Goal: Task Accomplishment & Management: Manage account settings

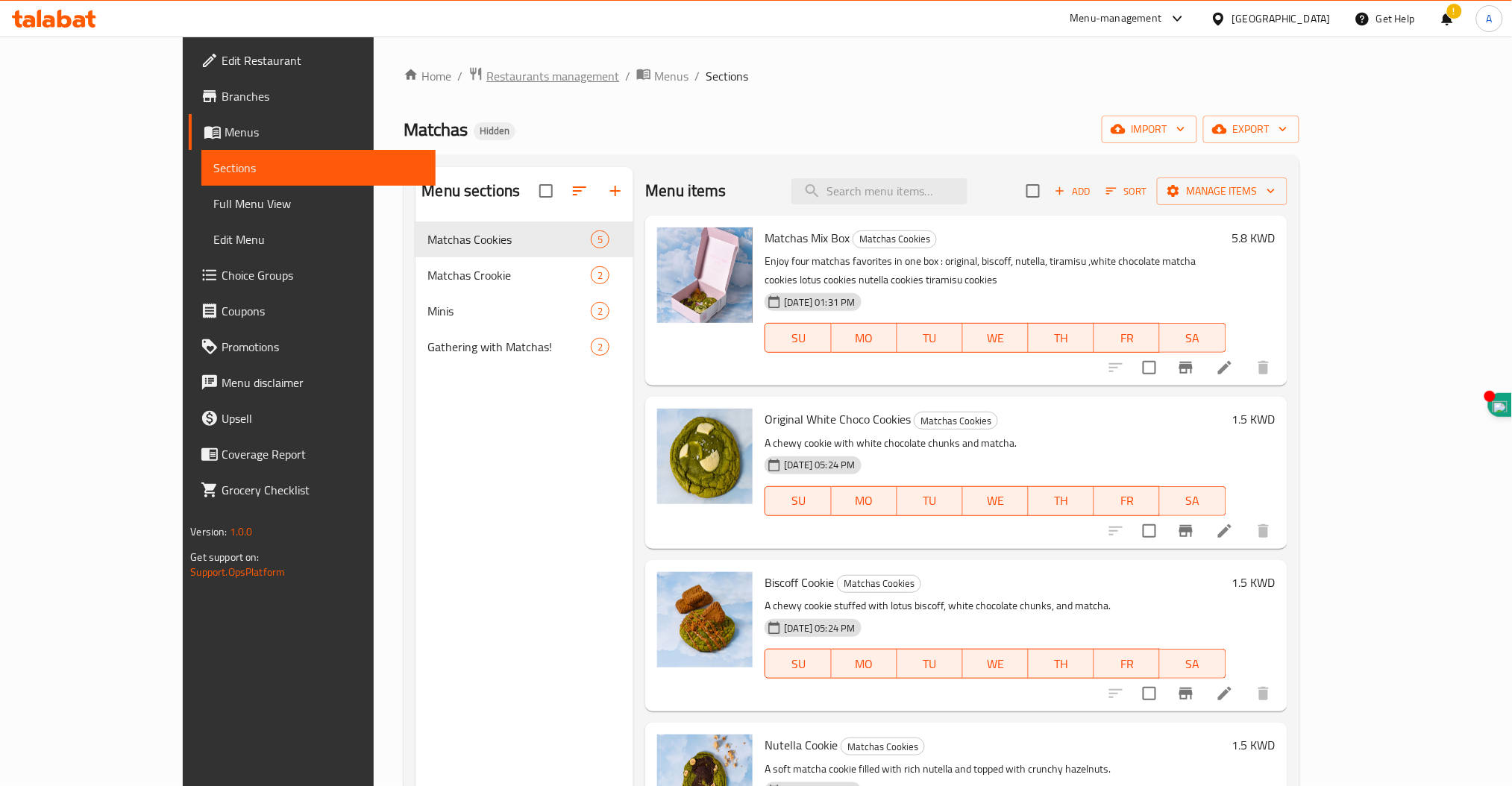
click at [486, 80] on span "Restaurants management" at bounding box center [553, 76] width 133 height 18
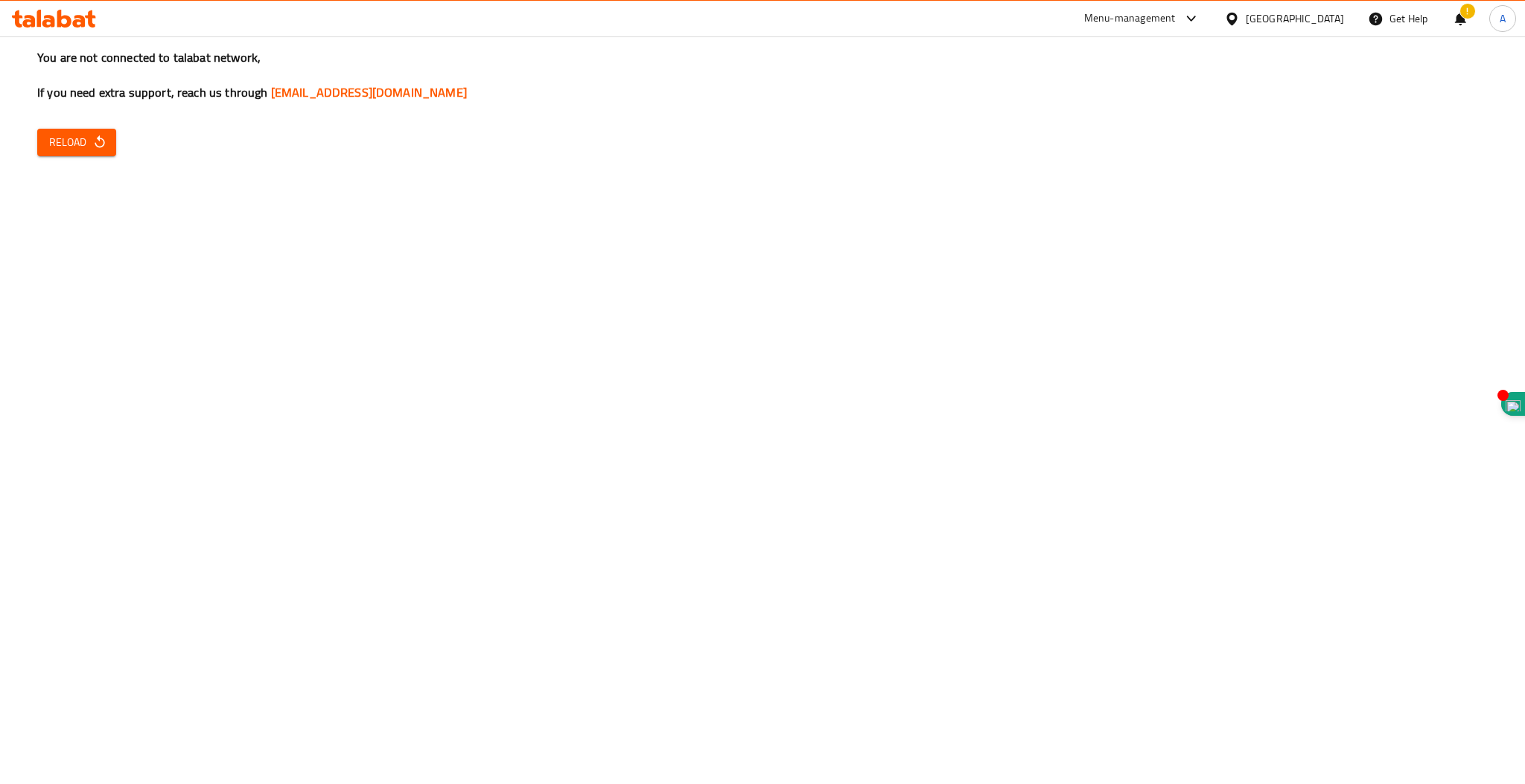
click at [66, 128] on div "You are not connected to talabat network, If you need extra support, reach us t…" at bounding box center [762, 392] width 1525 height 784
click at [76, 138] on span "Reload" at bounding box center [77, 143] width 55 height 19
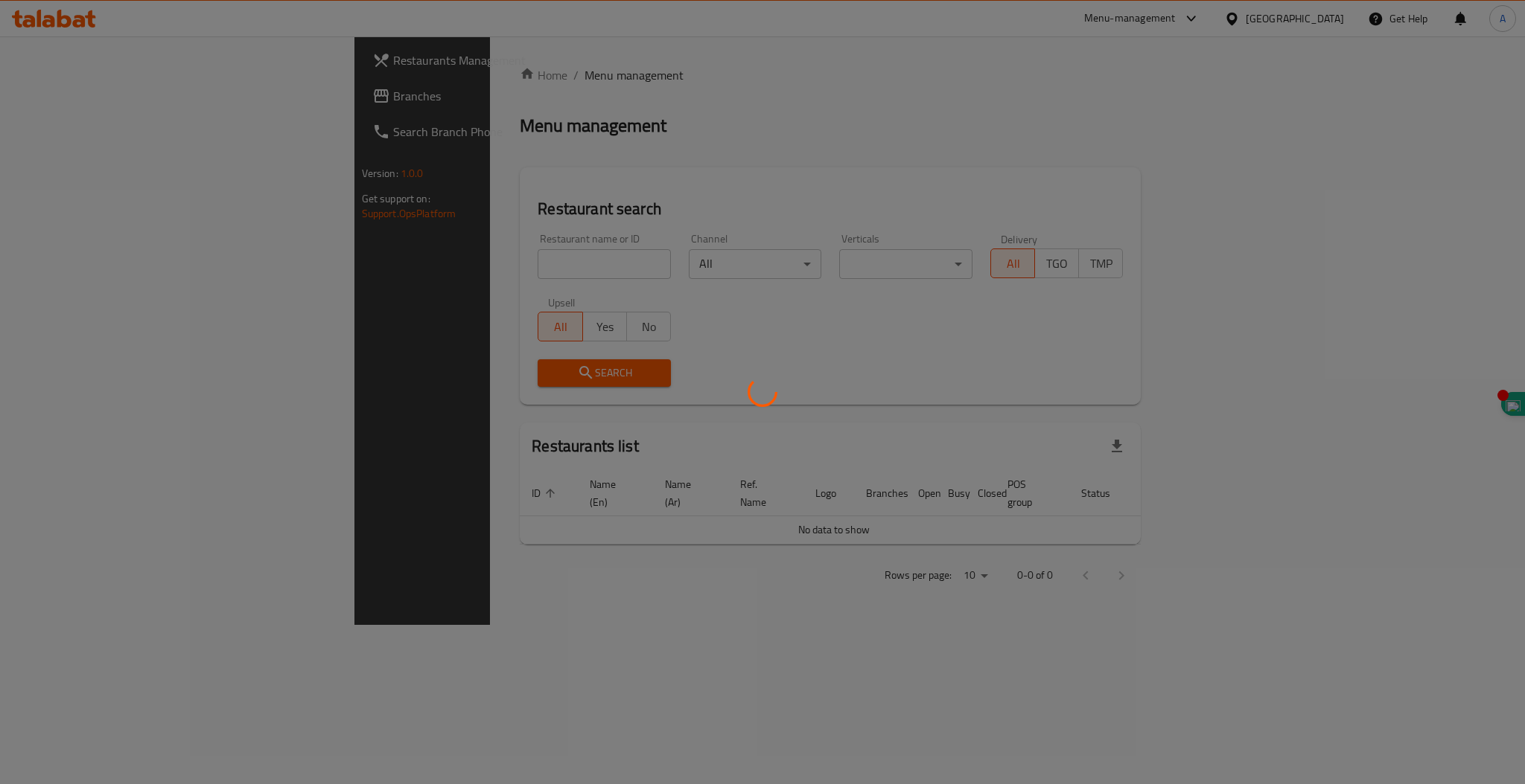
click at [386, 262] on div at bounding box center [762, 392] width 1525 height 784
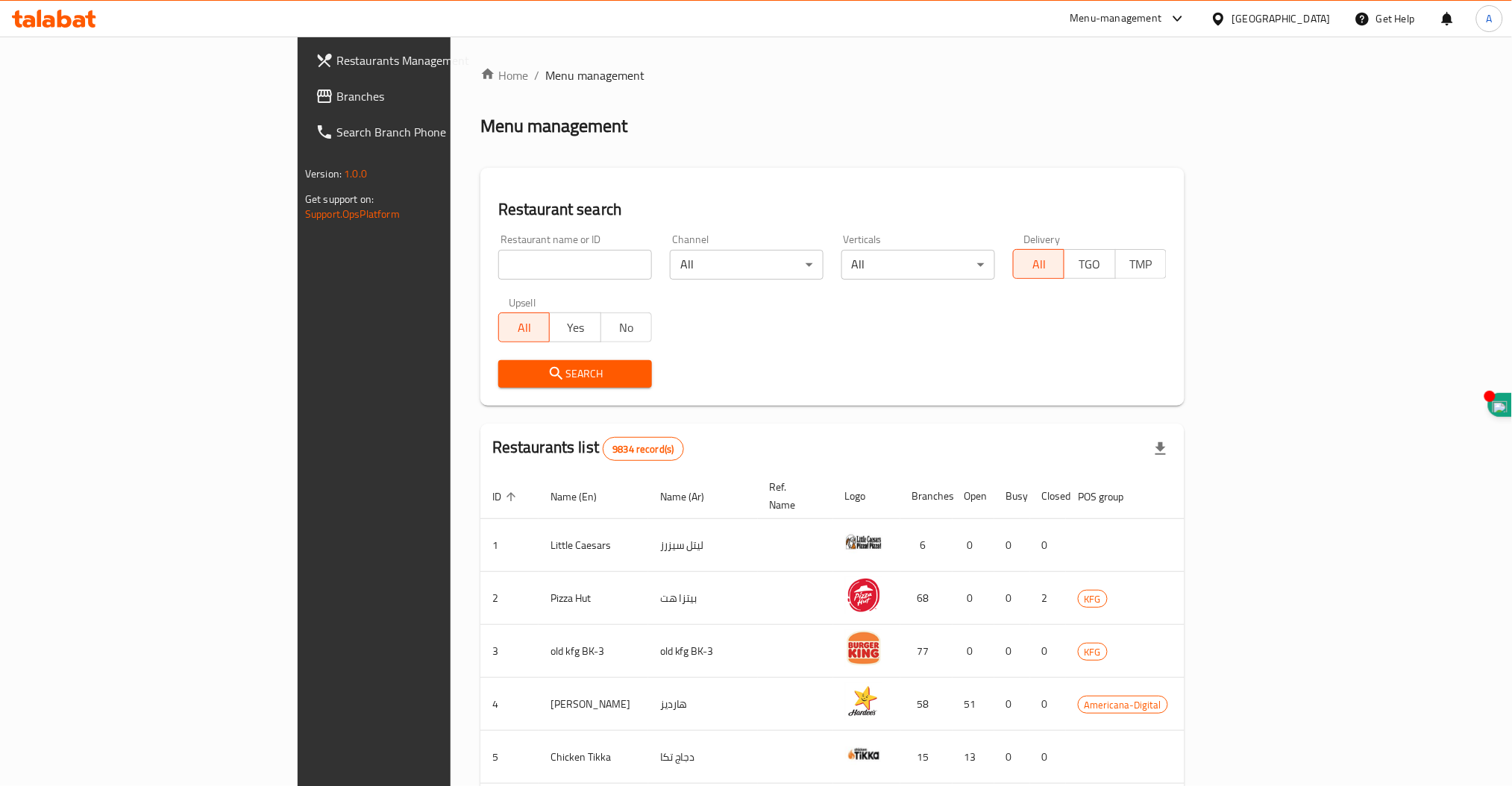
click at [498, 264] on input "search" at bounding box center [574, 265] width 154 height 30
type input "dunkin"
click button "Search" at bounding box center [574, 374] width 154 height 28
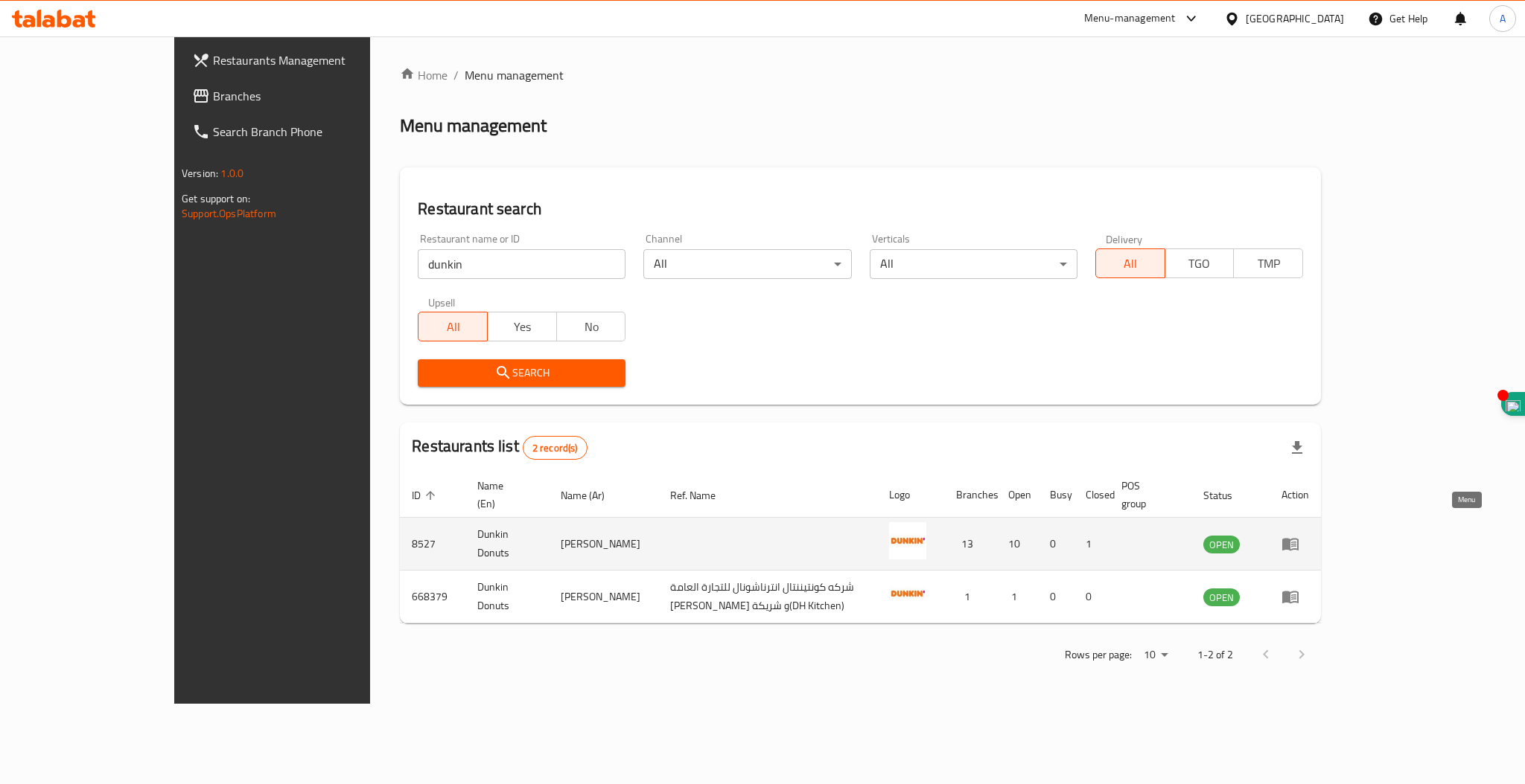
click at [1298, 539] on icon "enhanced table" at bounding box center [1290, 544] width 17 height 13
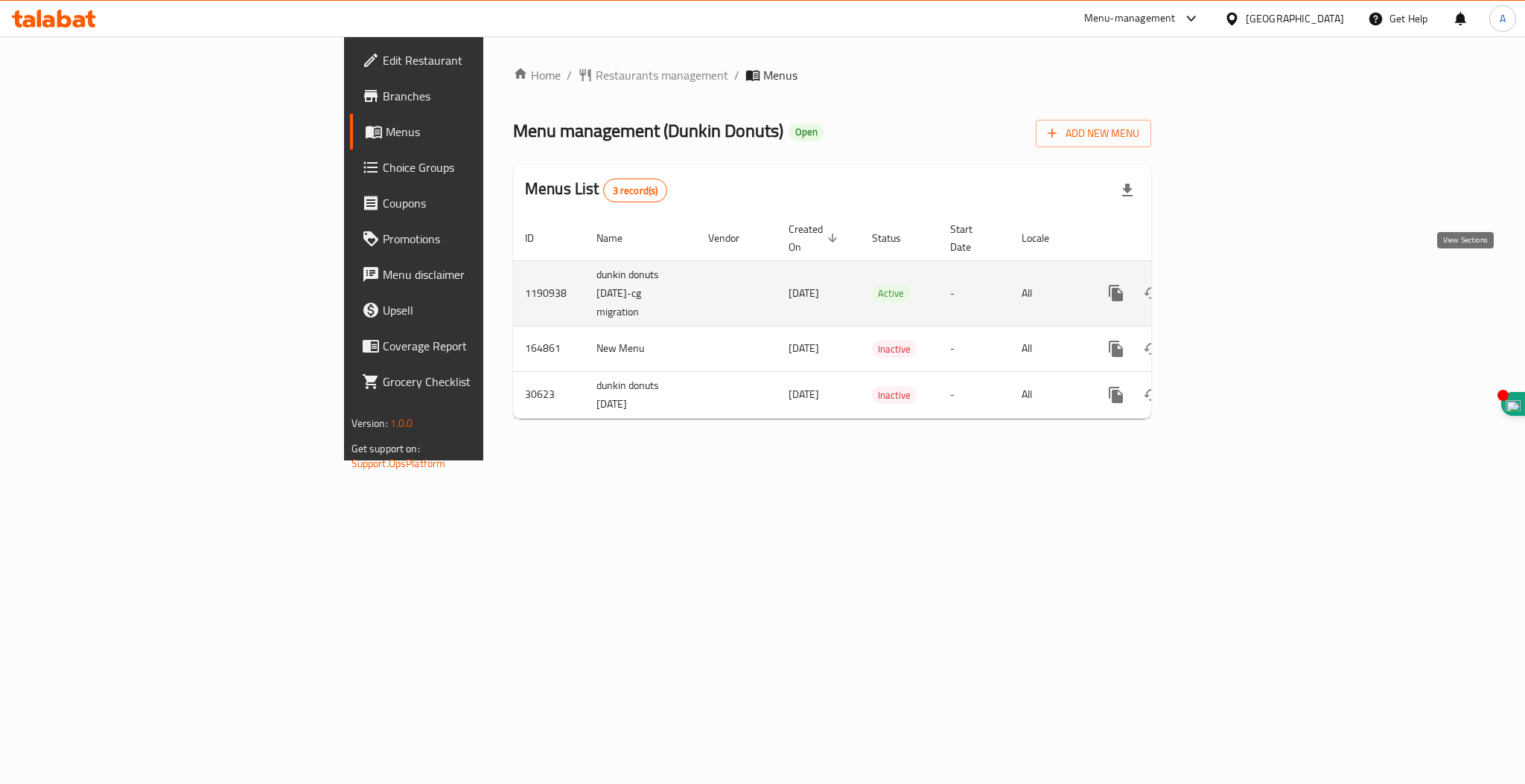
click at [1232, 284] on icon "enhanced table" at bounding box center [1223, 293] width 18 height 18
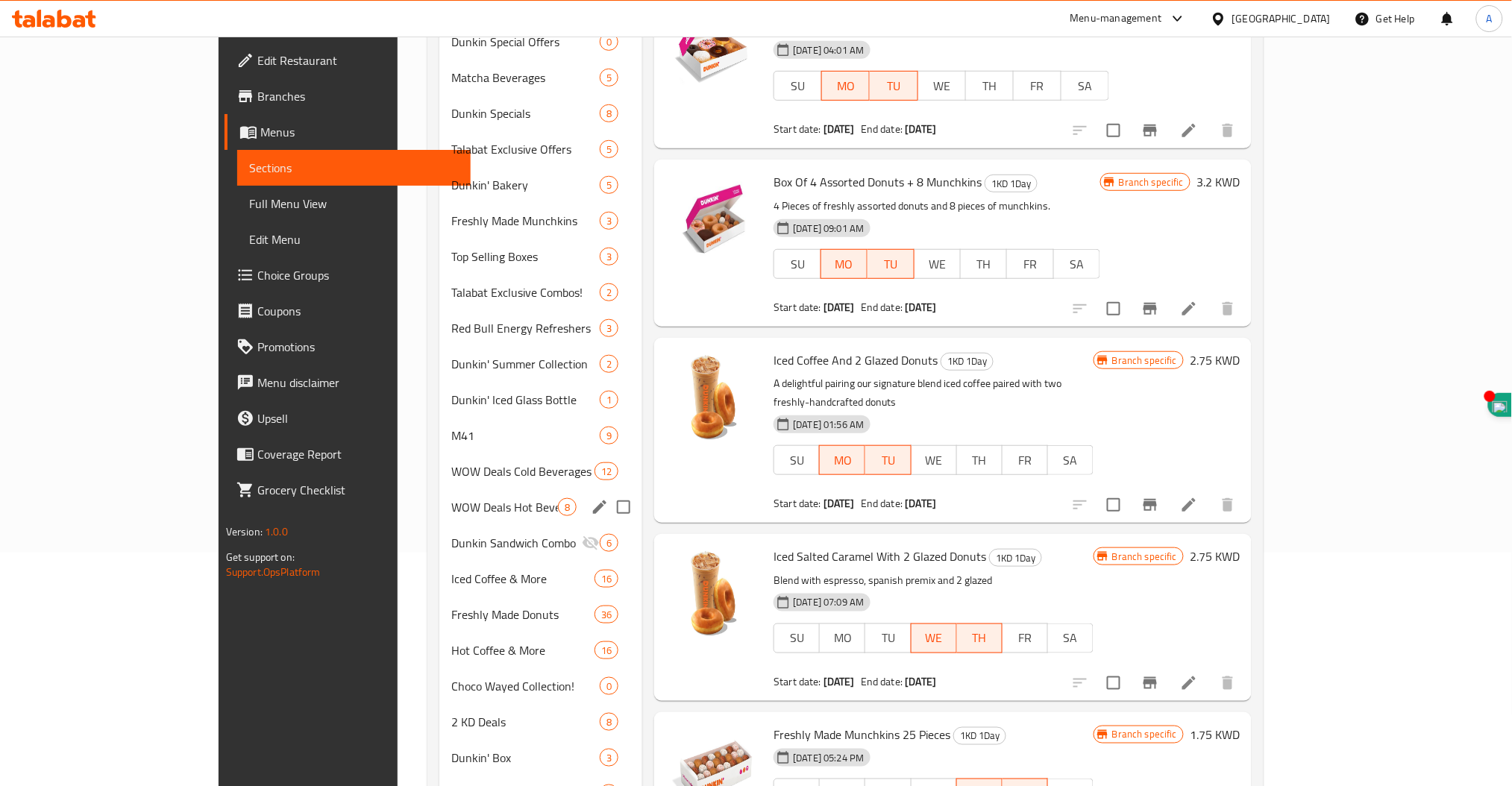
scroll to position [550, 0]
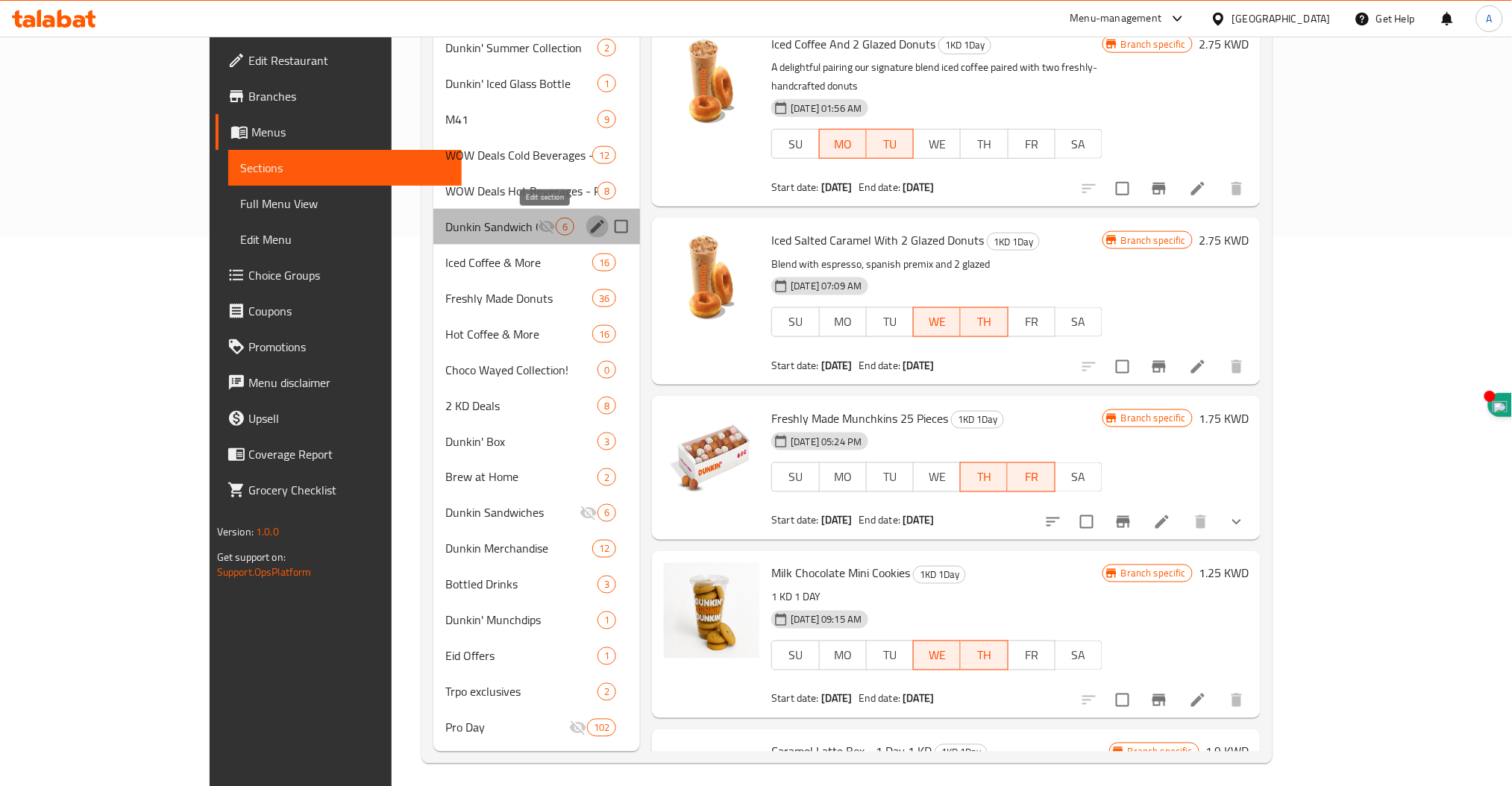
click at [590, 230] on icon "edit" at bounding box center [597, 227] width 14 height 14
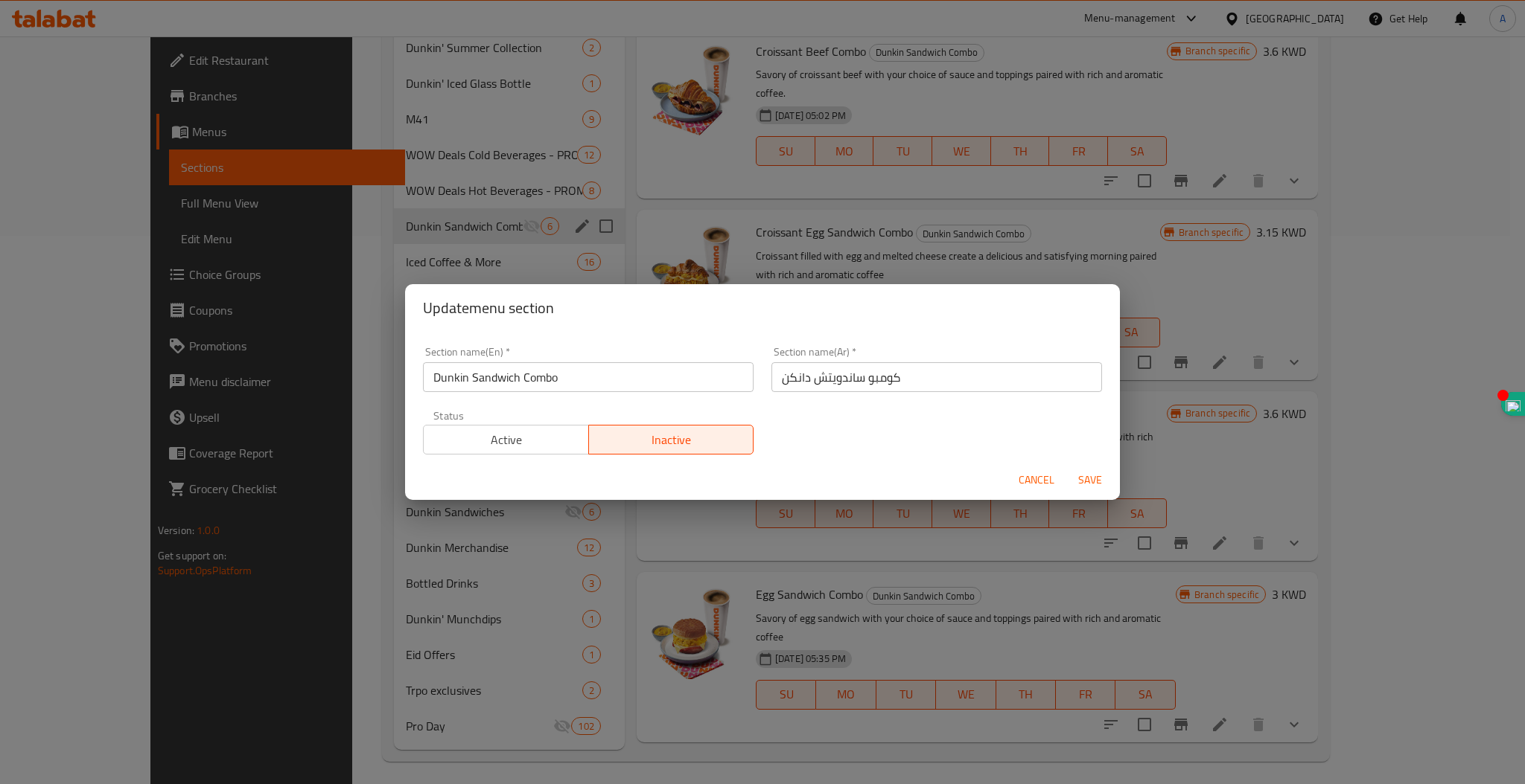
click at [493, 451] on button "Active" at bounding box center [506, 440] width 166 height 30
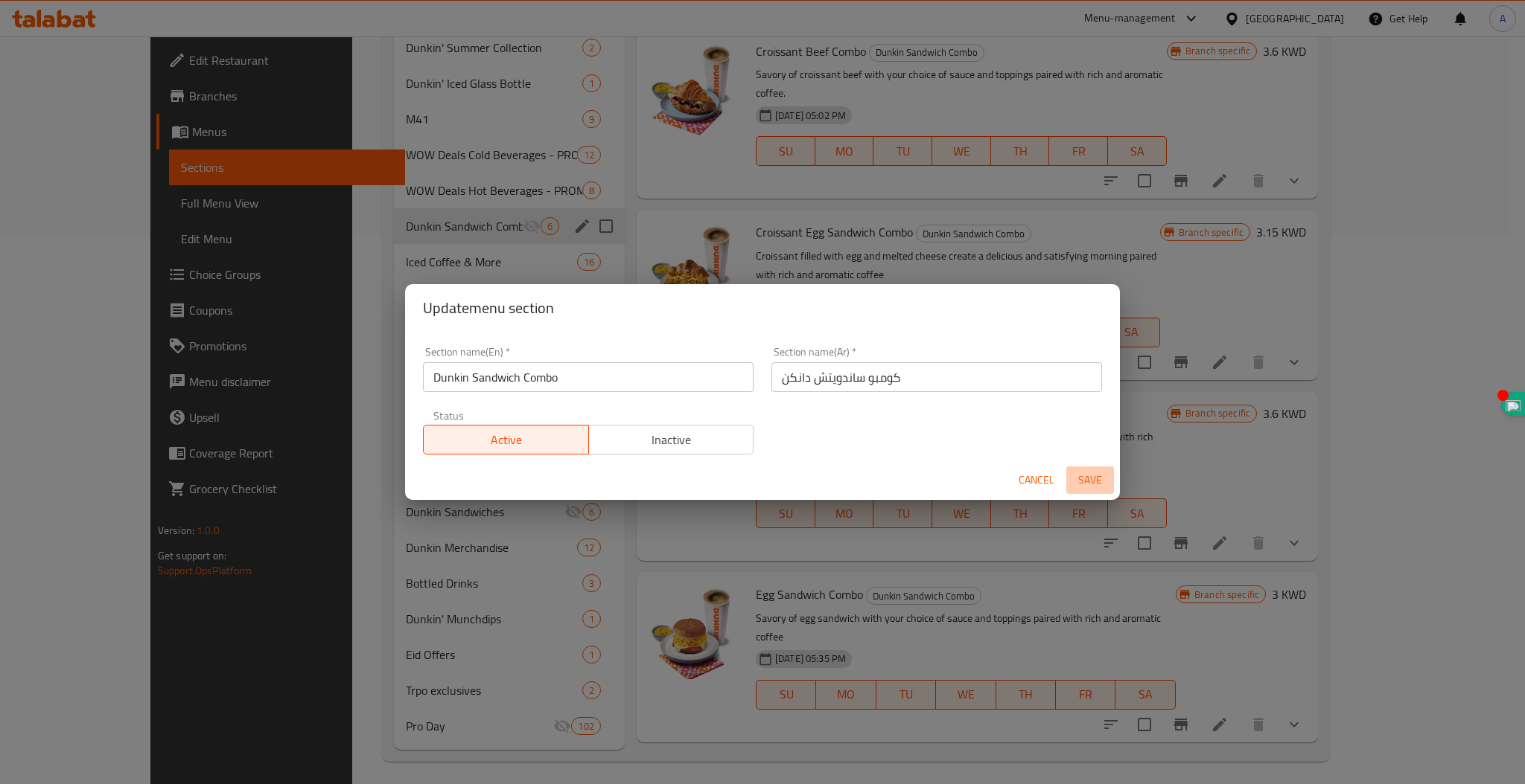
click at [1078, 479] on span "Save" at bounding box center [1090, 480] width 36 height 19
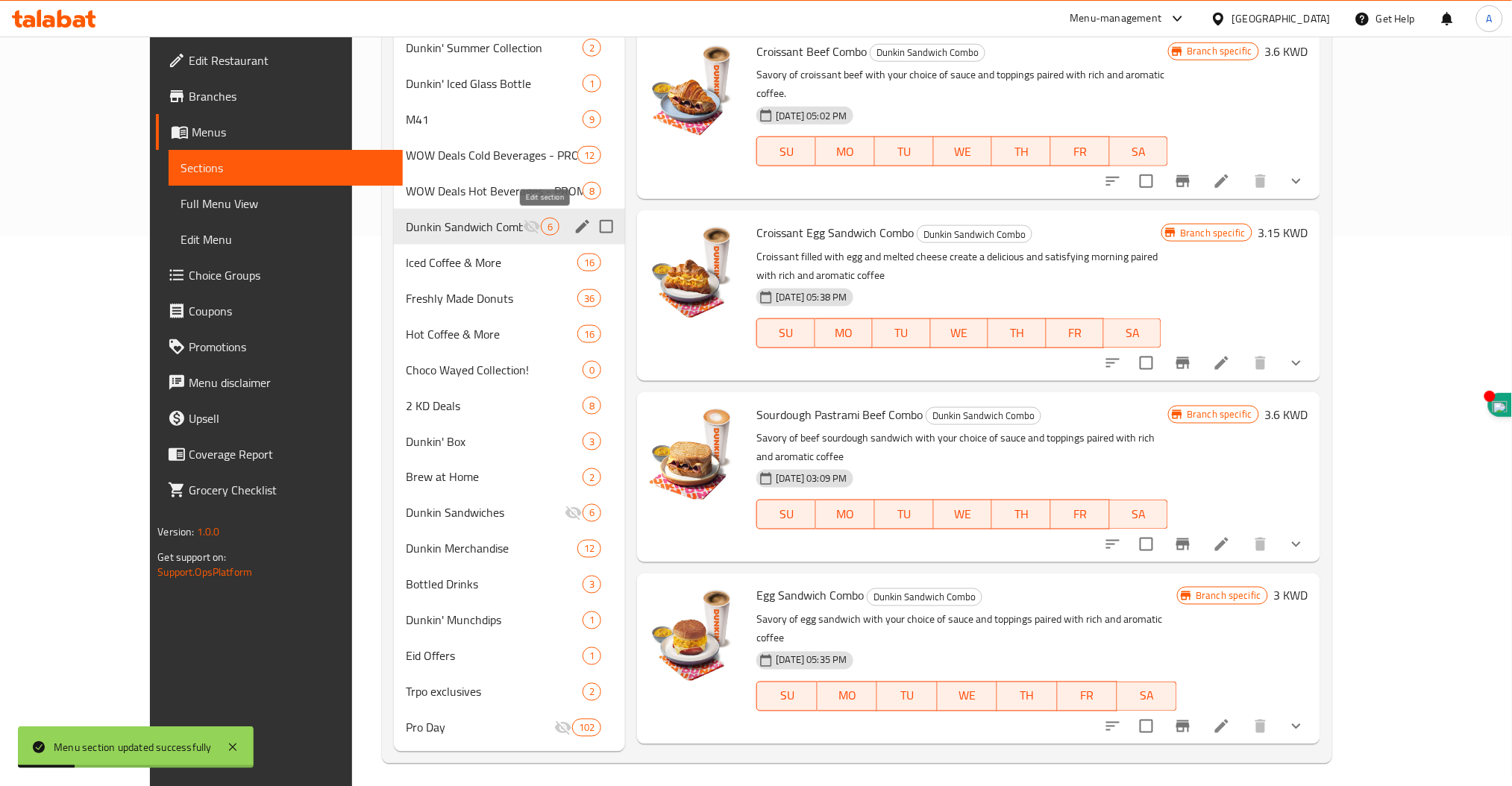
click at [575, 227] on icon "edit" at bounding box center [582, 227] width 14 height 14
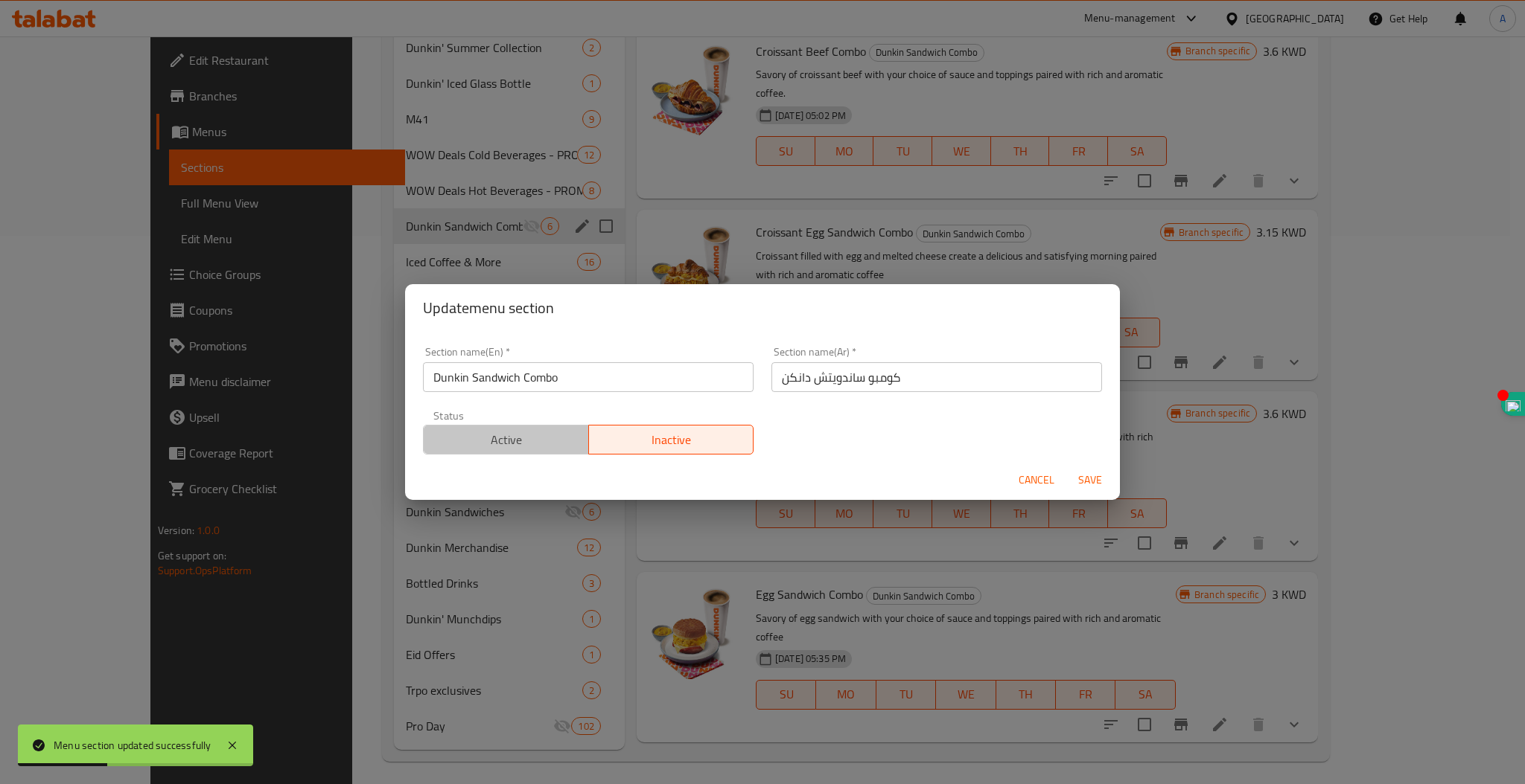
click at [521, 440] on span "Active" at bounding box center [506, 441] width 153 height 22
click at [1088, 472] on span "Save" at bounding box center [1090, 480] width 36 height 19
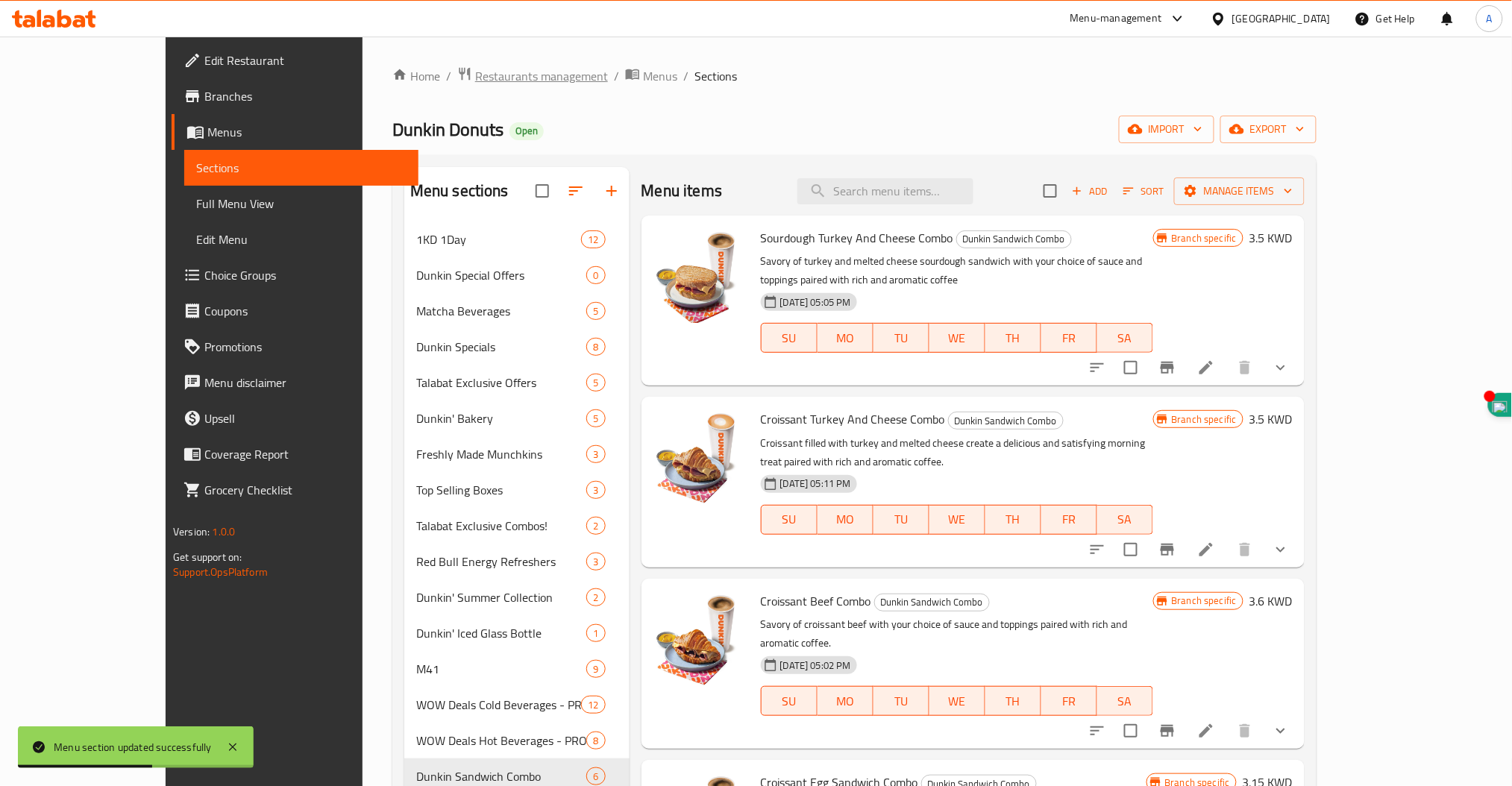
click at [475, 76] on span "Restaurants management" at bounding box center [542, 76] width 133 height 18
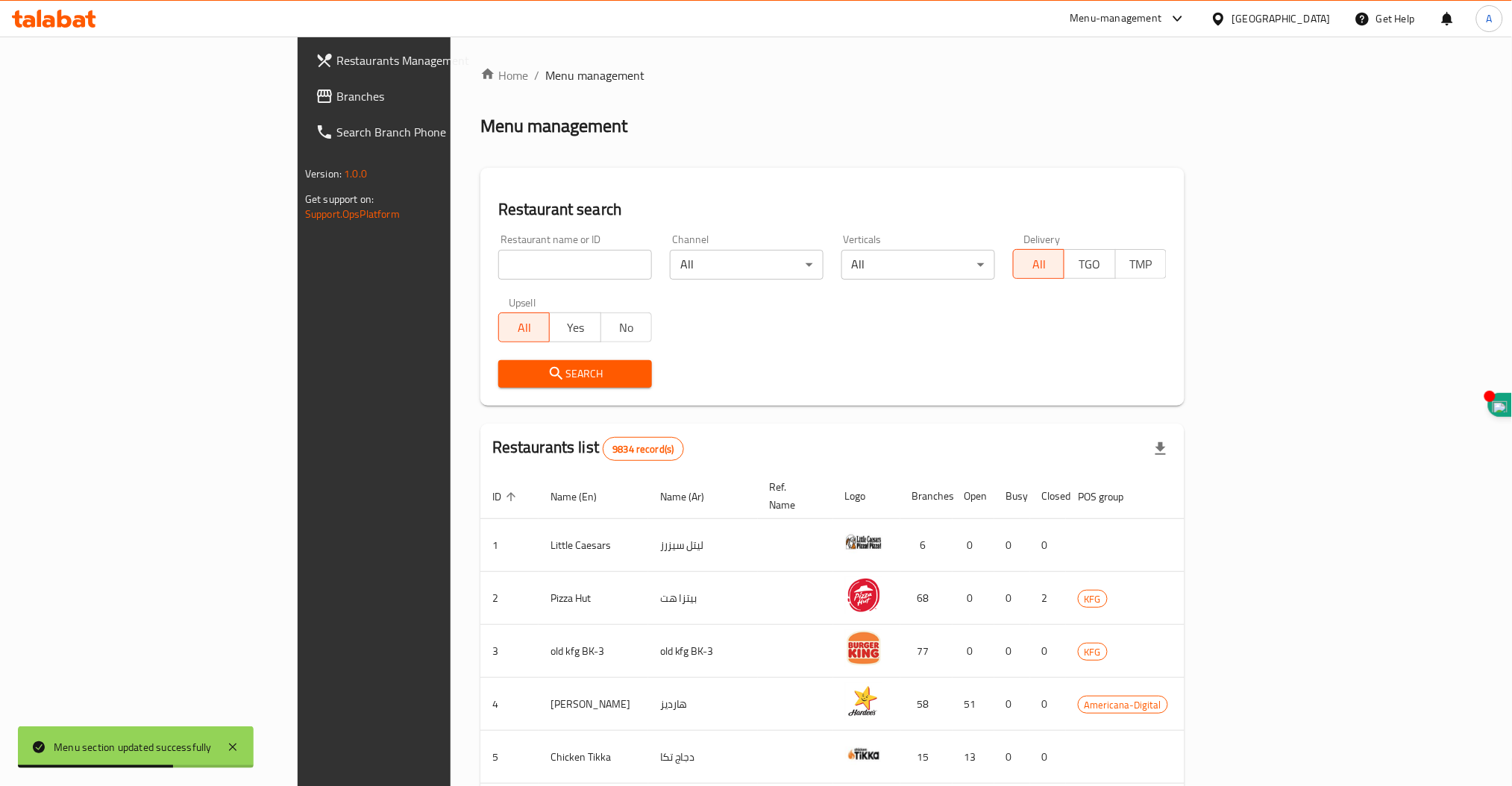
click at [498, 266] on input "search" at bounding box center [574, 265] width 154 height 30
type input "wk"
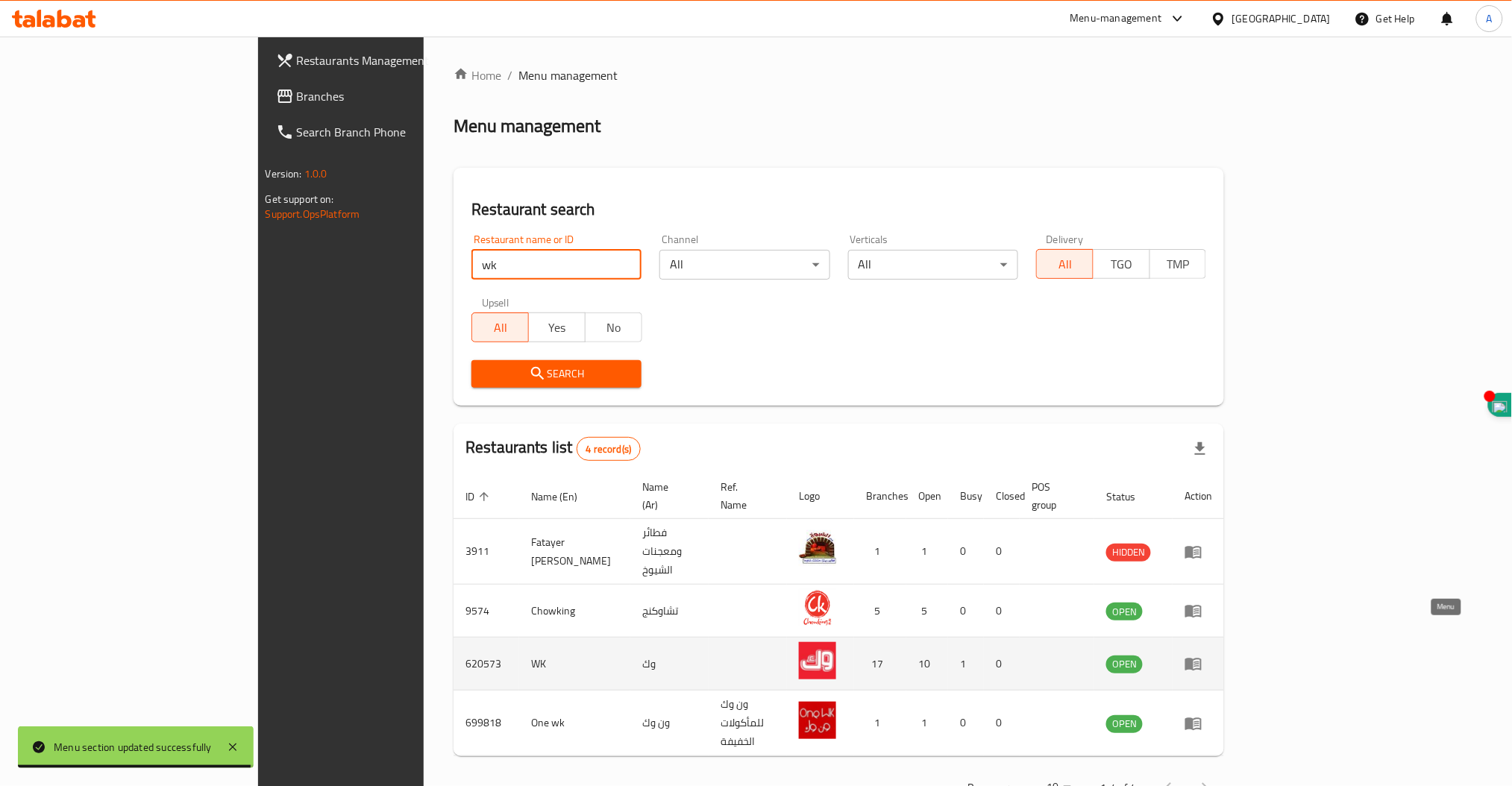
click at [1202, 655] on icon "enhanced table" at bounding box center [1194, 664] width 18 height 18
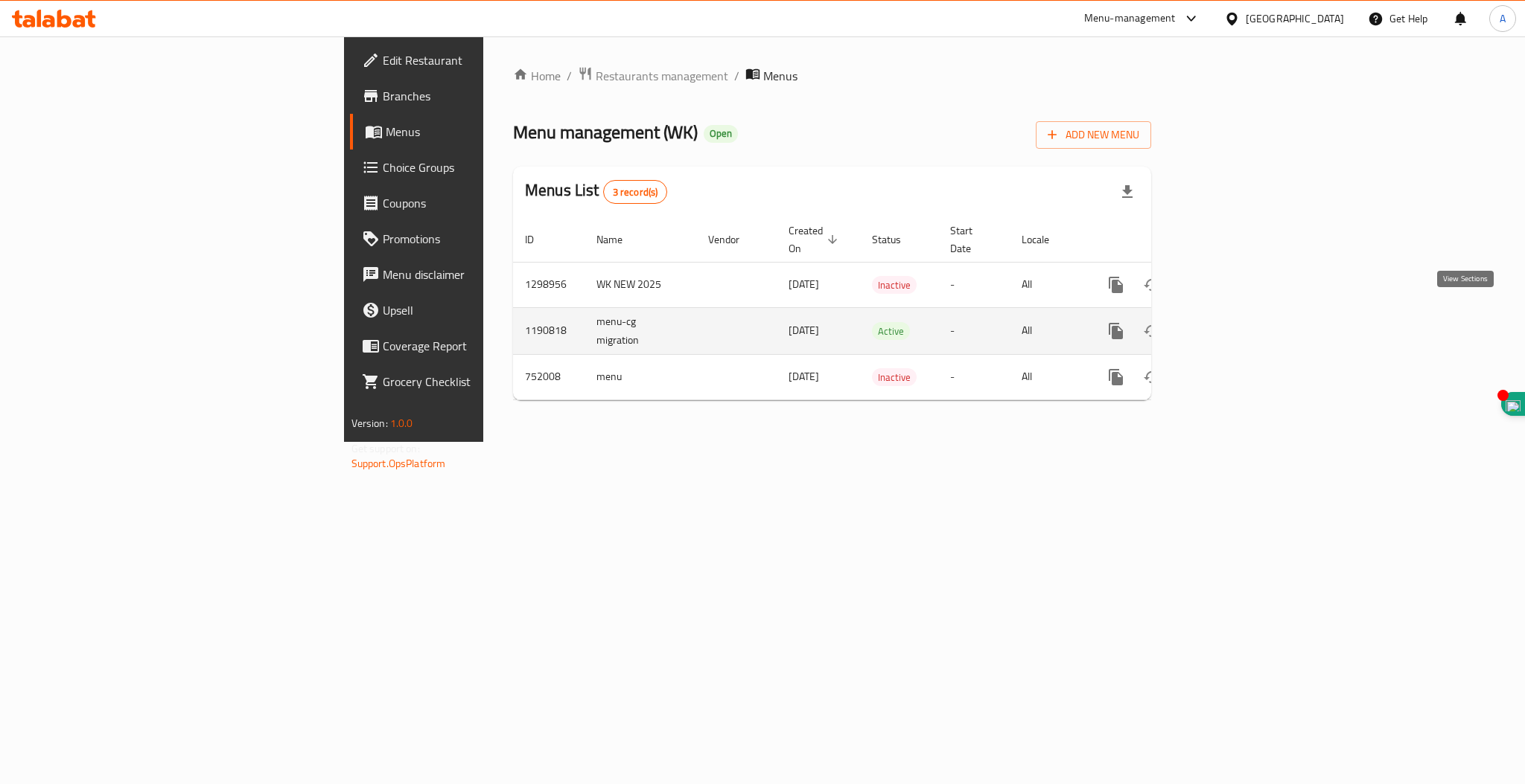
click at [1230, 325] on icon "enhanced table" at bounding box center [1224, 332] width 14 height 14
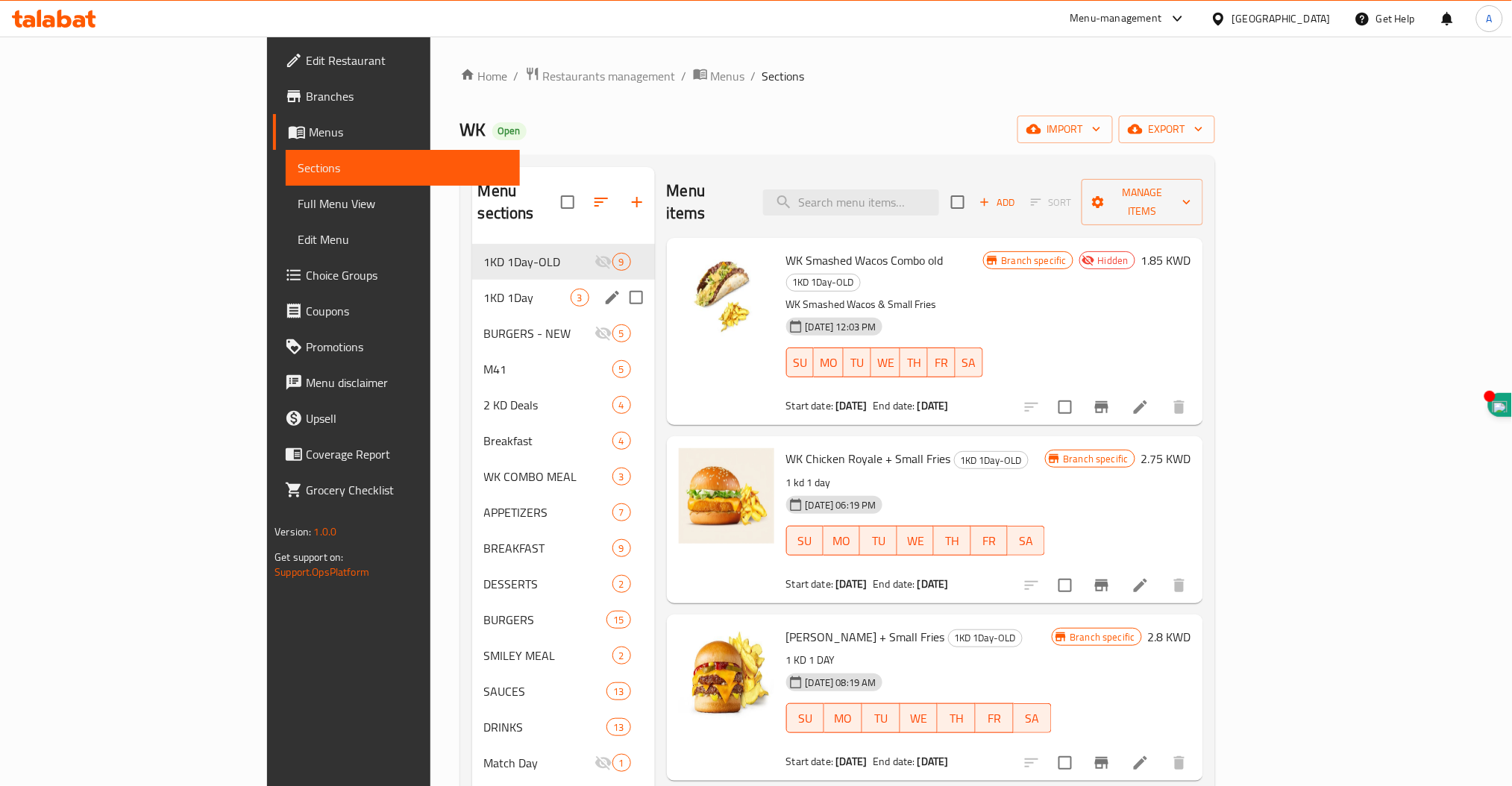
click at [472, 285] on div "1KD 1Day 3" at bounding box center [564, 298] width 183 height 36
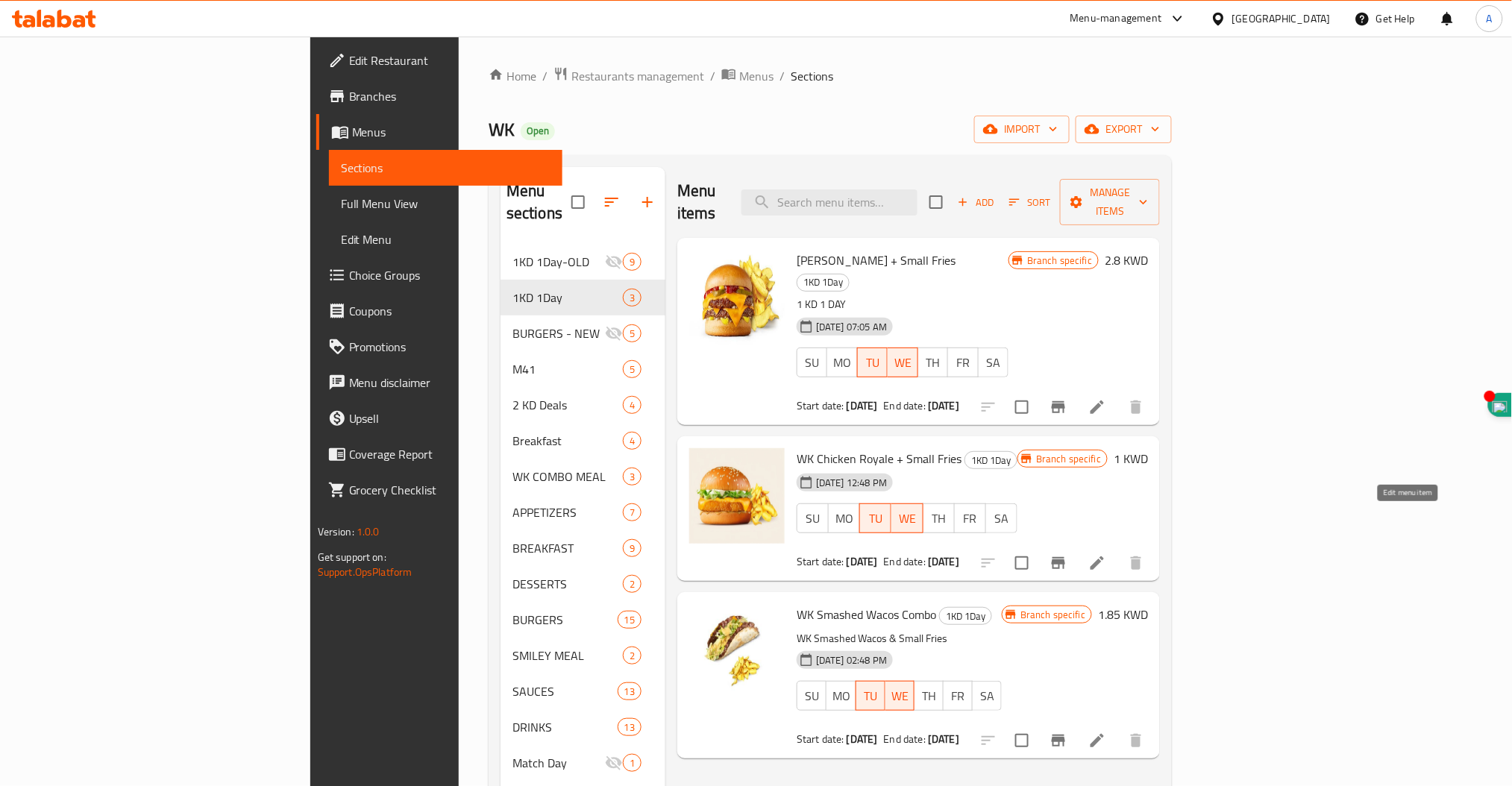
click at [1104, 557] on icon at bounding box center [1097, 564] width 14 height 14
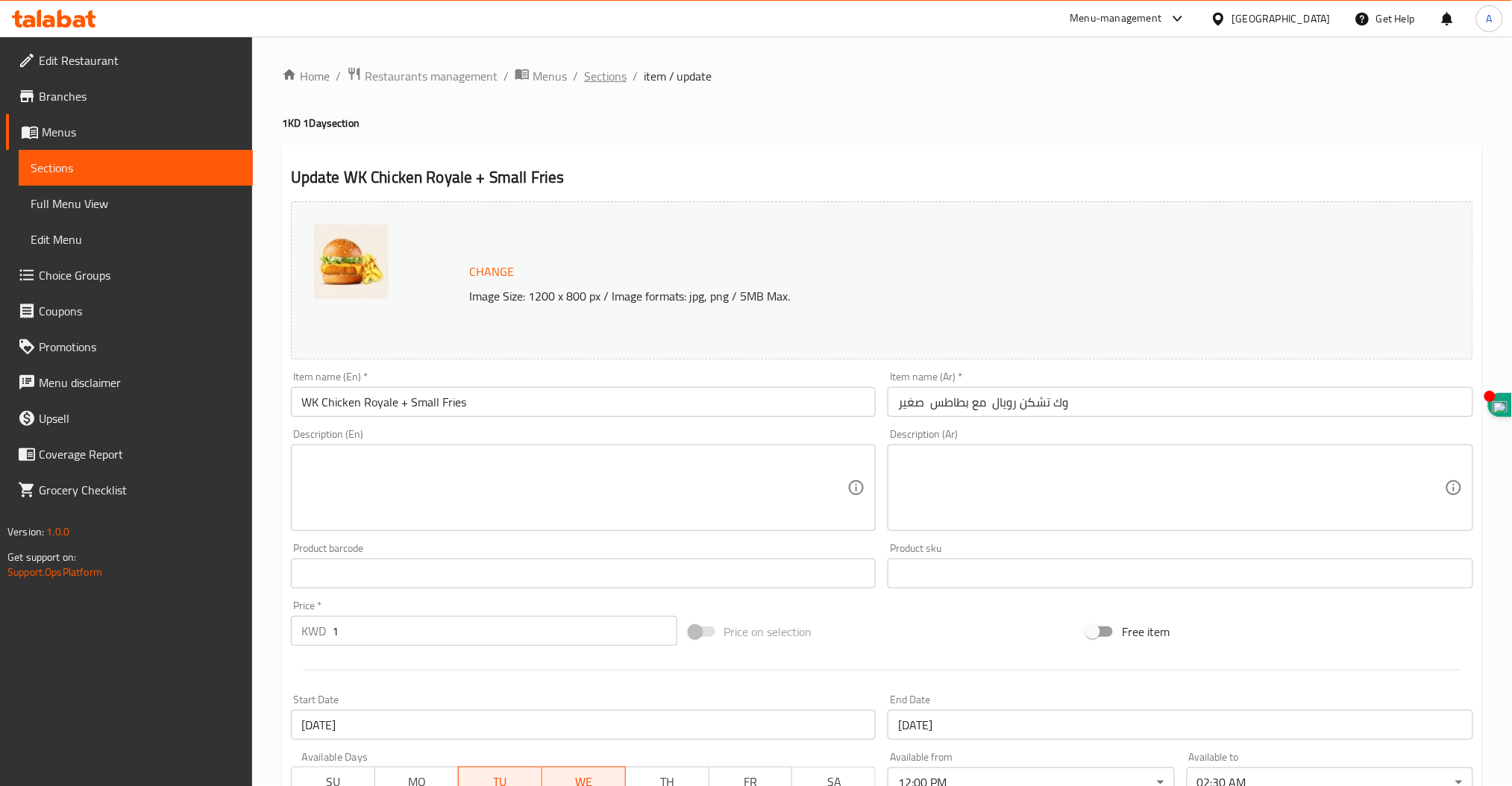
click at [605, 75] on span "Sections" at bounding box center [605, 76] width 43 height 18
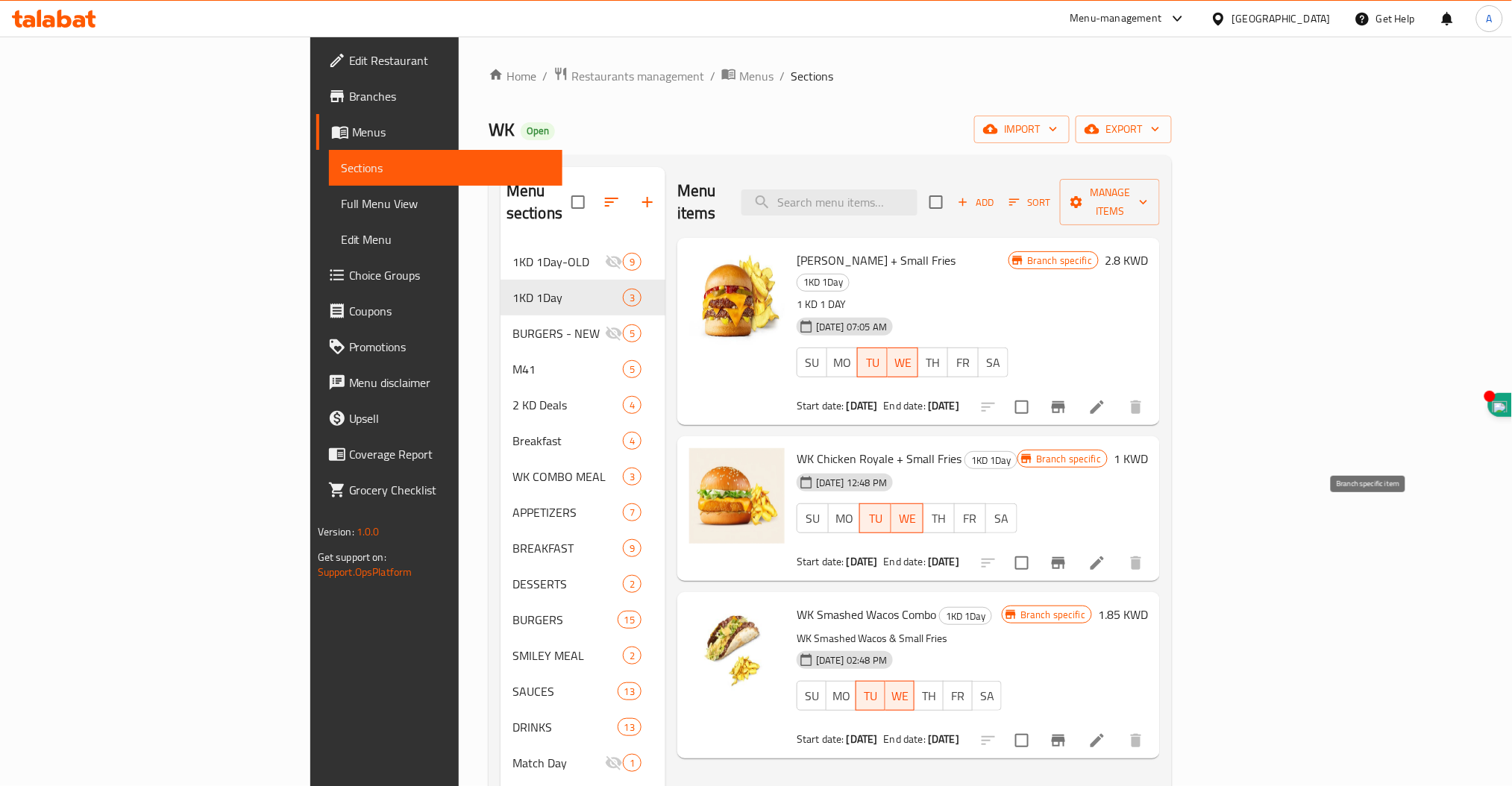
click at [1068, 555] on icon "Branch-specific-item" at bounding box center [1059, 564] width 18 height 18
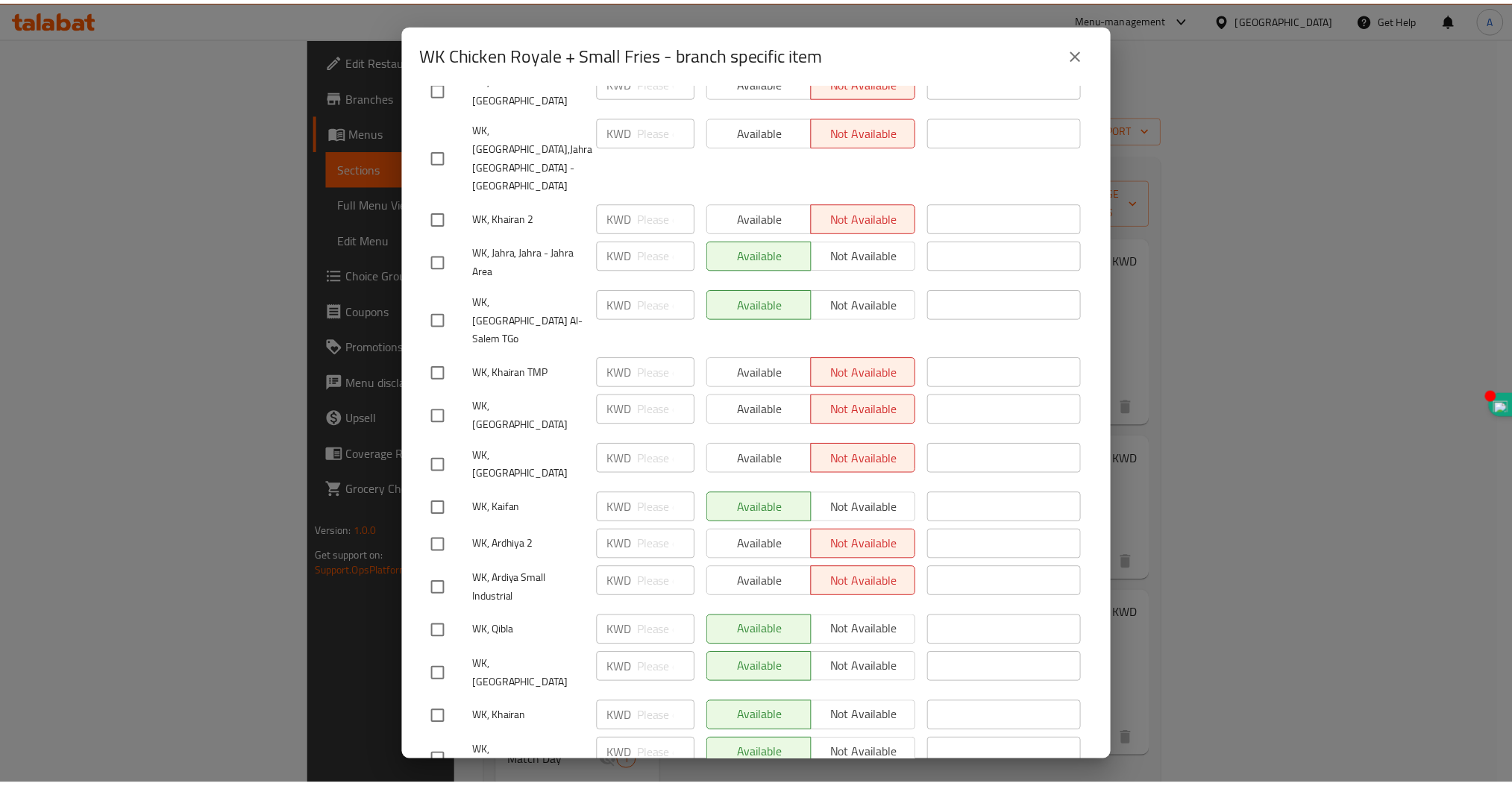
scroll to position [300, 0]
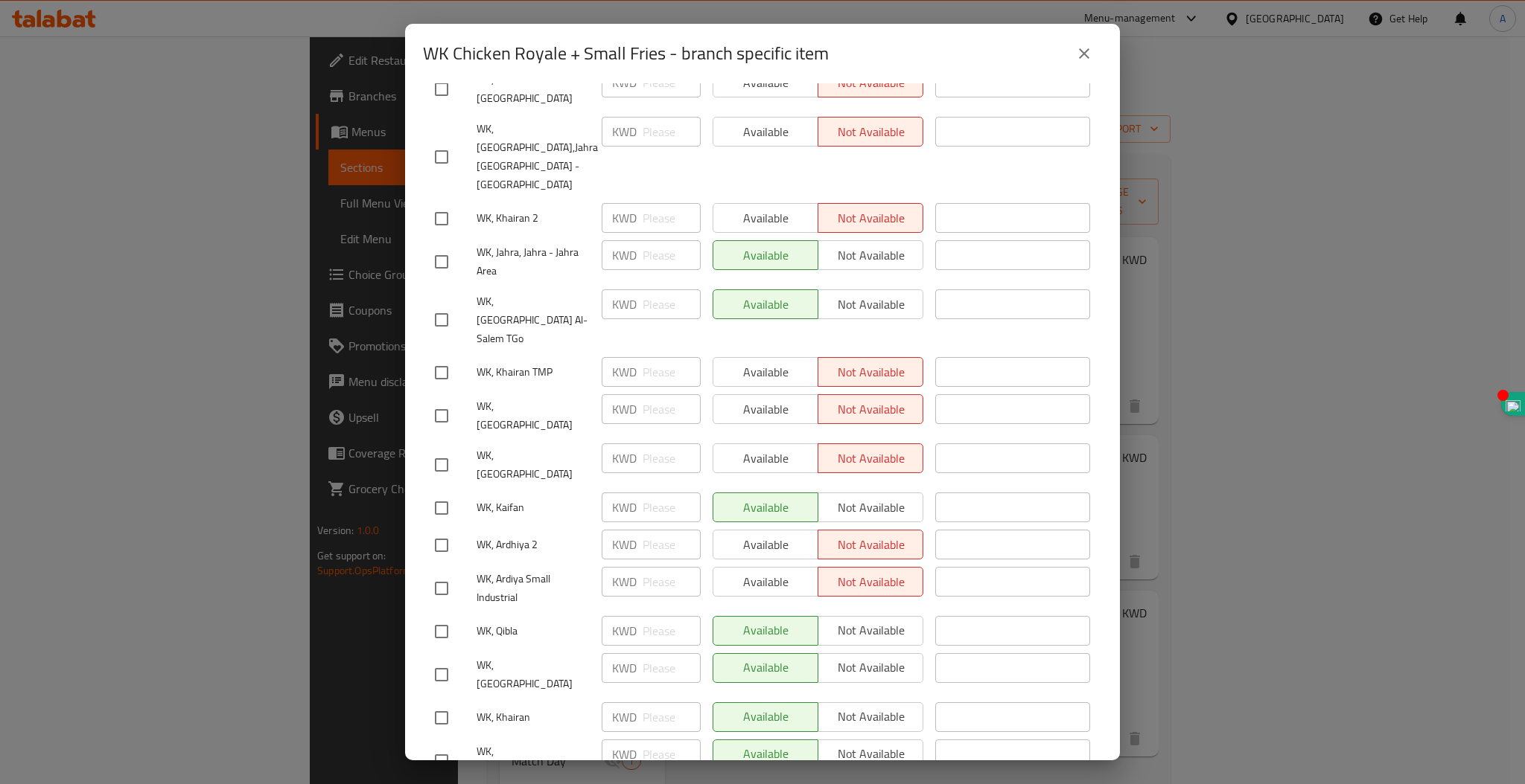
click at [743, 443] on div "Available Not available" at bounding box center [818, 458] width 211 height 30
click at [438, 449] on input "checkbox" at bounding box center [442, 465] width 32 height 32
checkbox input "true"
click at [762, 448] on span "Available" at bounding box center [765, 459] width 93 height 22
